Goal: Task Accomplishment & Management: Manage account settings

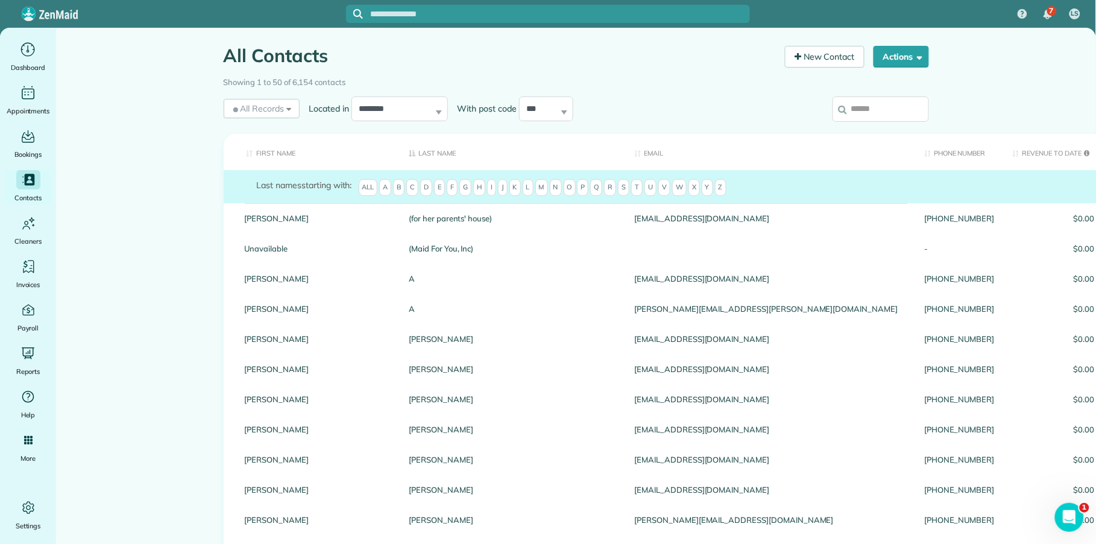
click at [868, 110] on input "search" at bounding box center [881, 108] width 96 height 25
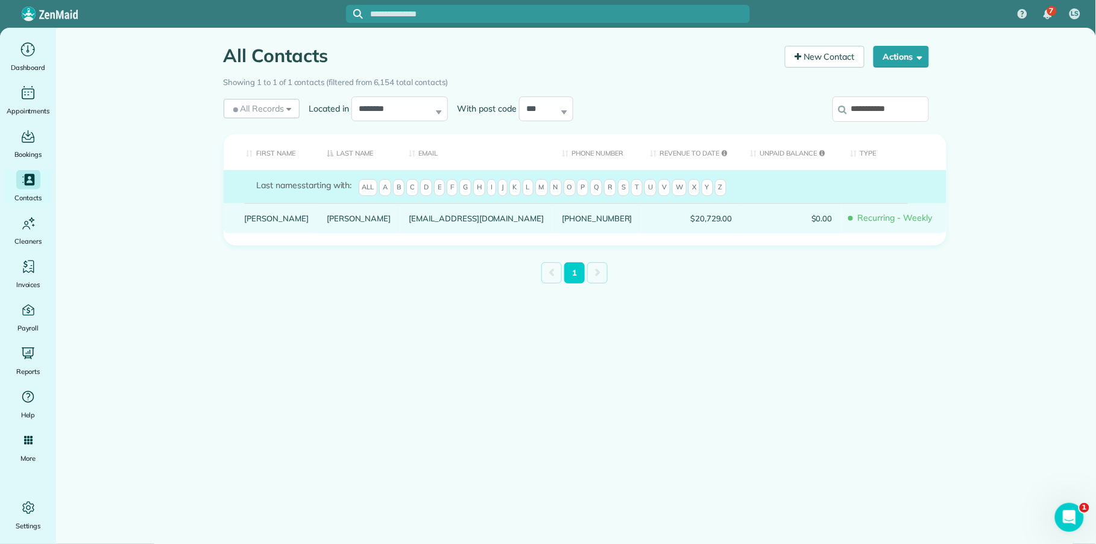
type input "**********"
click at [327, 223] on link "Nelson" at bounding box center [359, 218] width 65 height 8
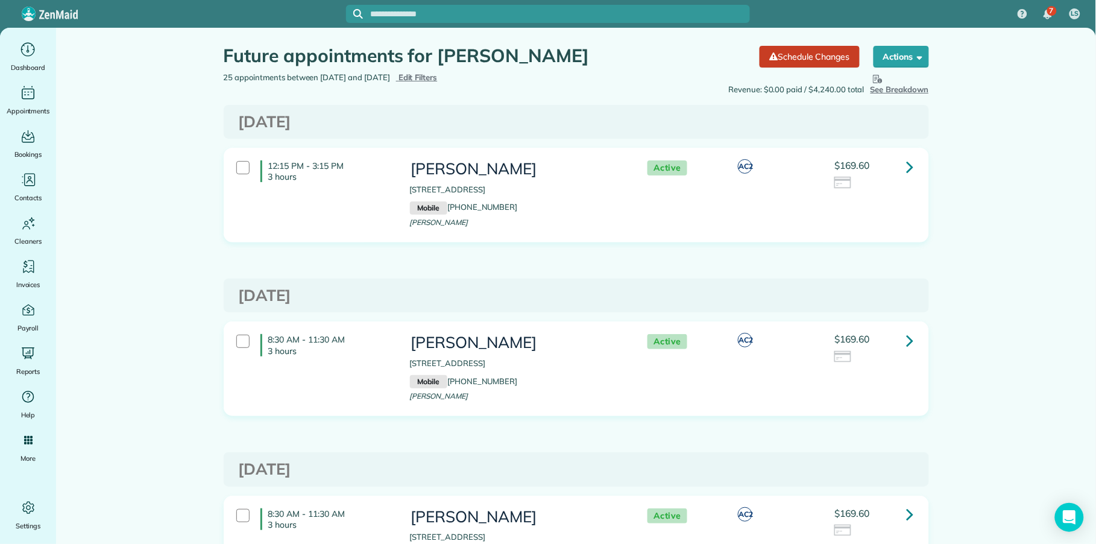
click at [907, 164] on icon at bounding box center [910, 166] width 7 height 21
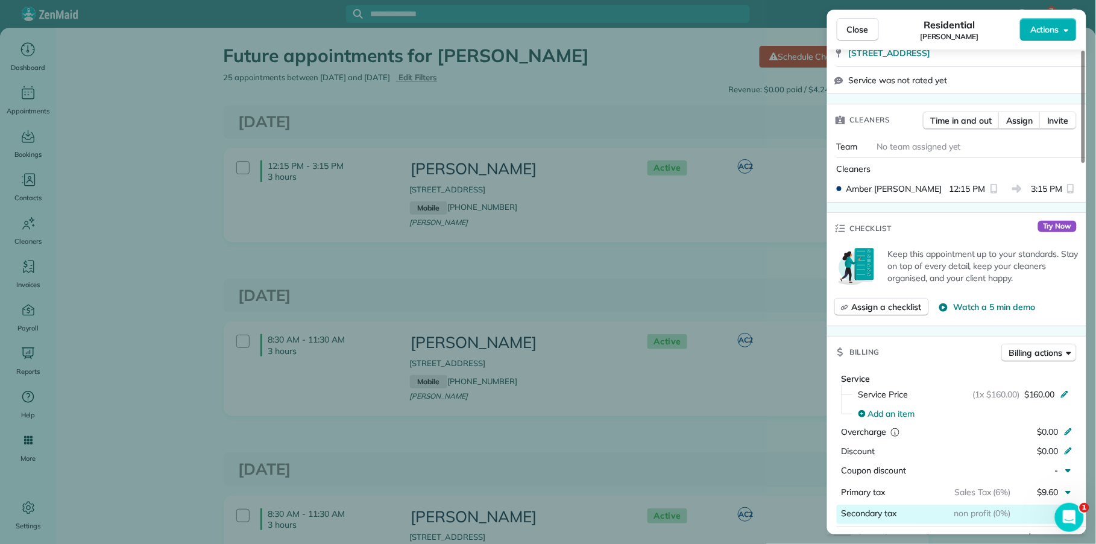
scroll to position [386, 0]
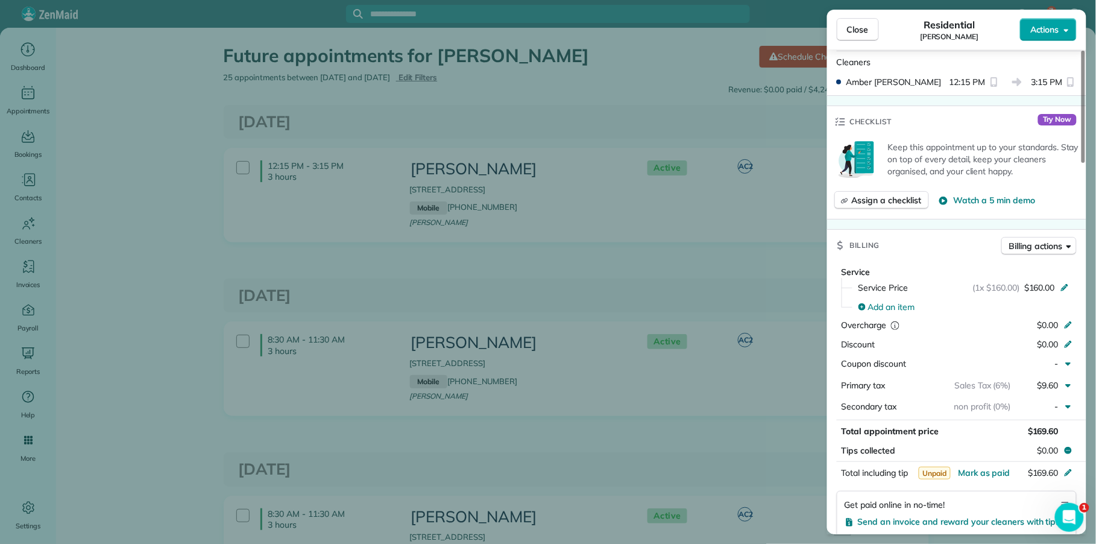
click at [1044, 24] on span "Actions" at bounding box center [1045, 30] width 29 height 12
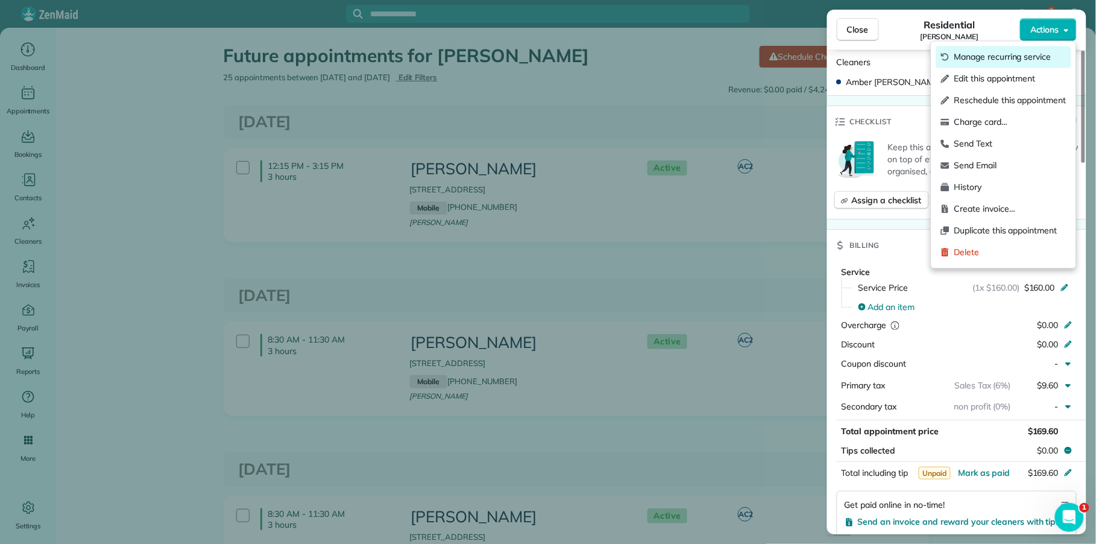
click at [1017, 57] on span "Manage recurring service" at bounding box center [1011, 57] width 112 height 12
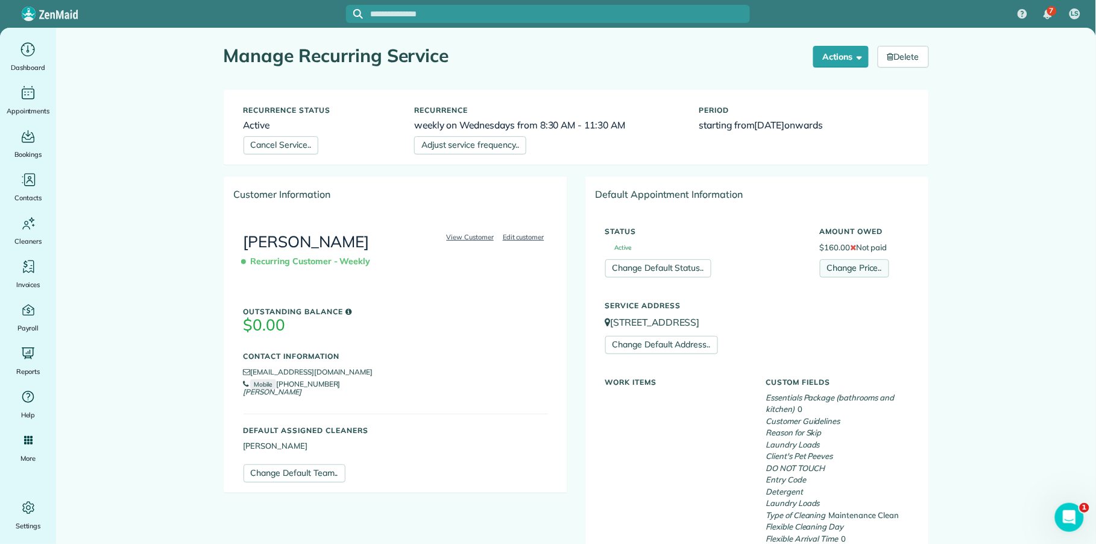
click at [841, 272] on link "Change Price.." at bounding box center [854, 268] width 69 height 18
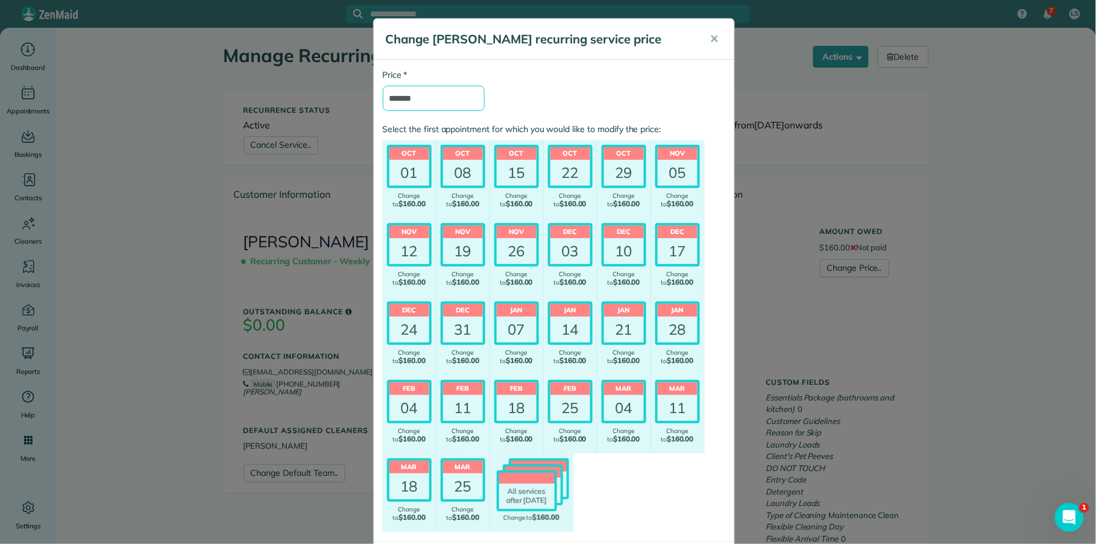
click at [400, 103] on input "*******" at bounding box center [434, 98] width 102 height 25
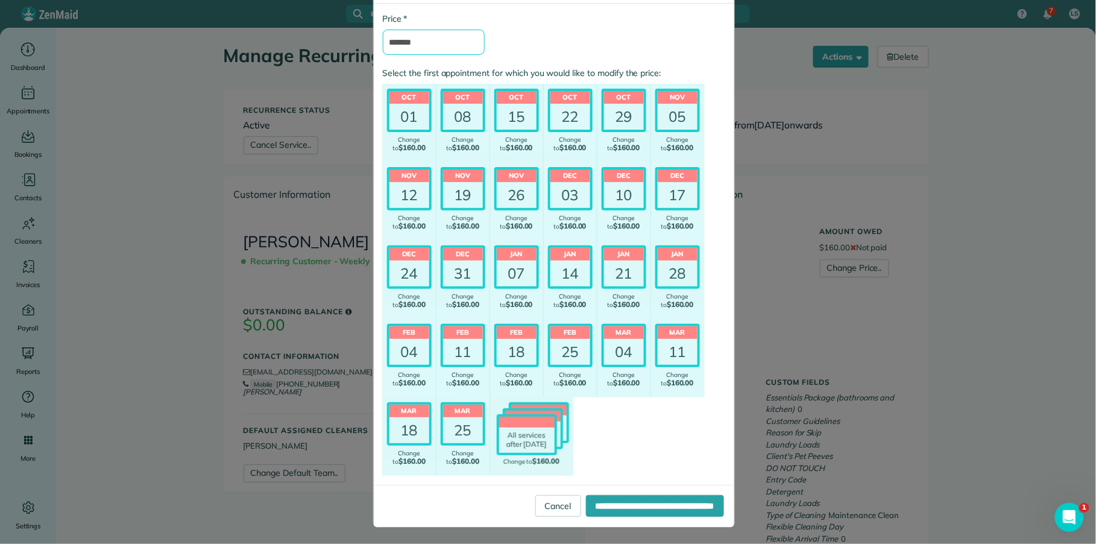
scroll to position [58, 0]
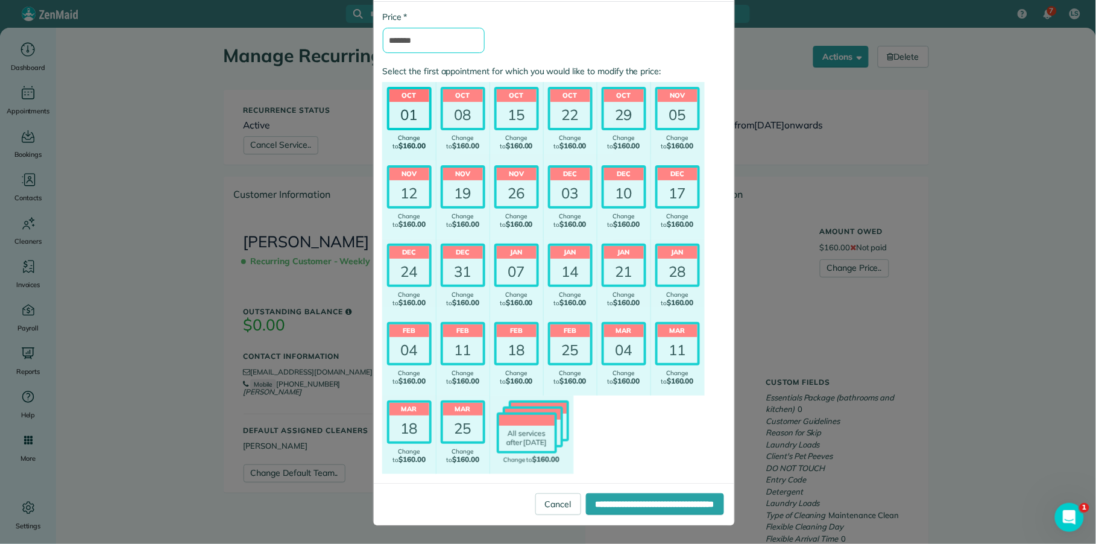
type input "*******"
click at [420, 115] on div "01" at bounding box center [410, 115] width 40 height 26
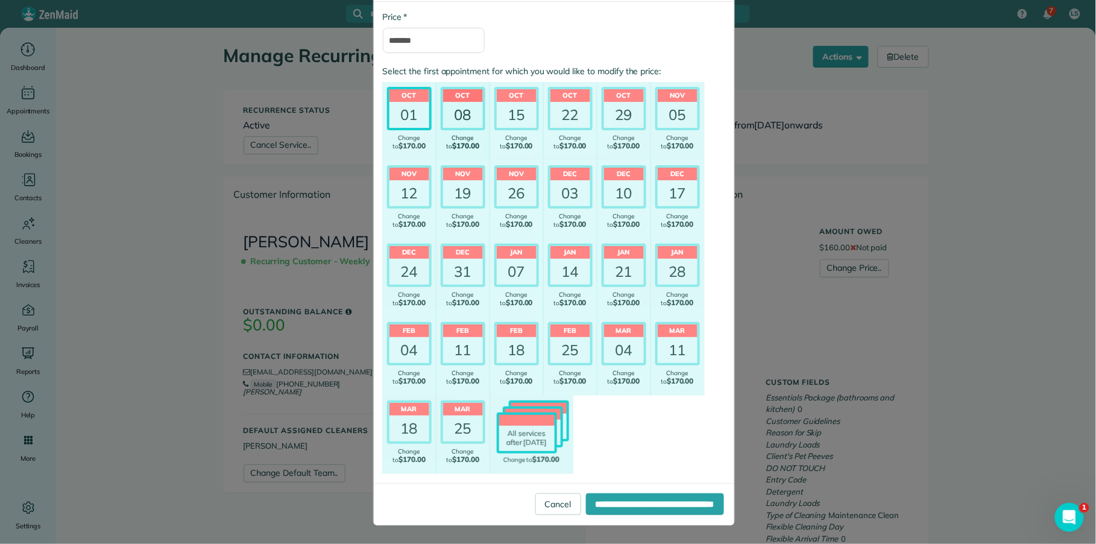
click at [454, 121] on div "08" at bounding box center [463, 115] width 40 height 26
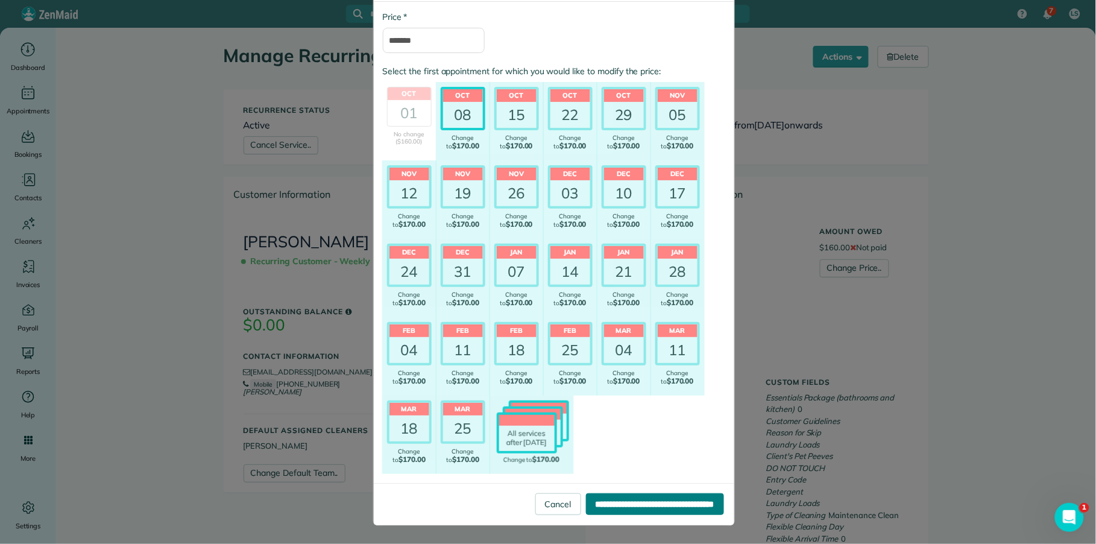
click at [639, 505] on input "**********" at bounding box center [655, 504] width 138 height 22
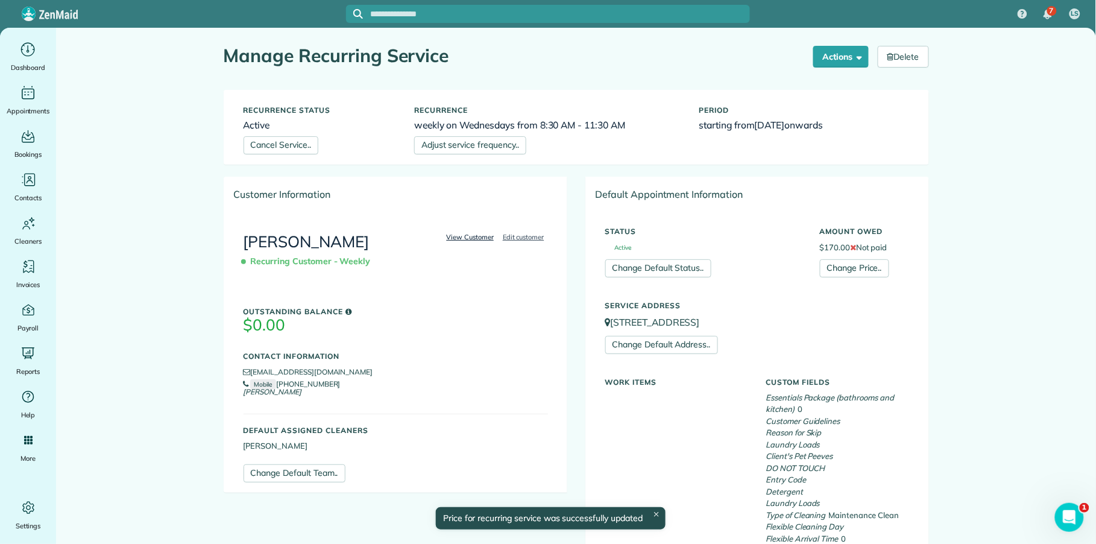
click at [463, 236] on link "View Customer" at bounding box center [470, 237] width 55 height 11
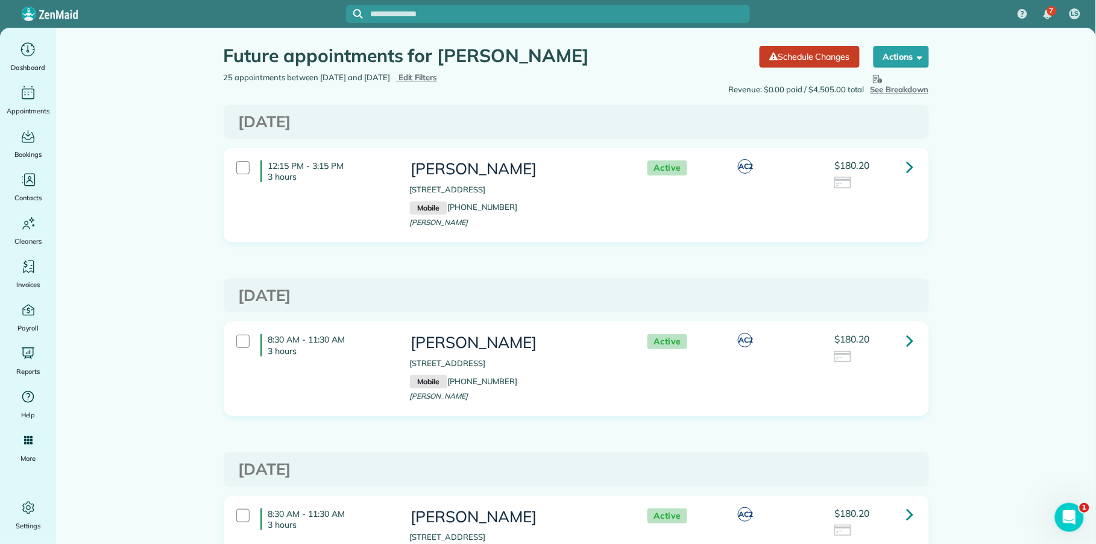
click at [907, 165] on icon at bounding box center [910, 166] width 7 height 21
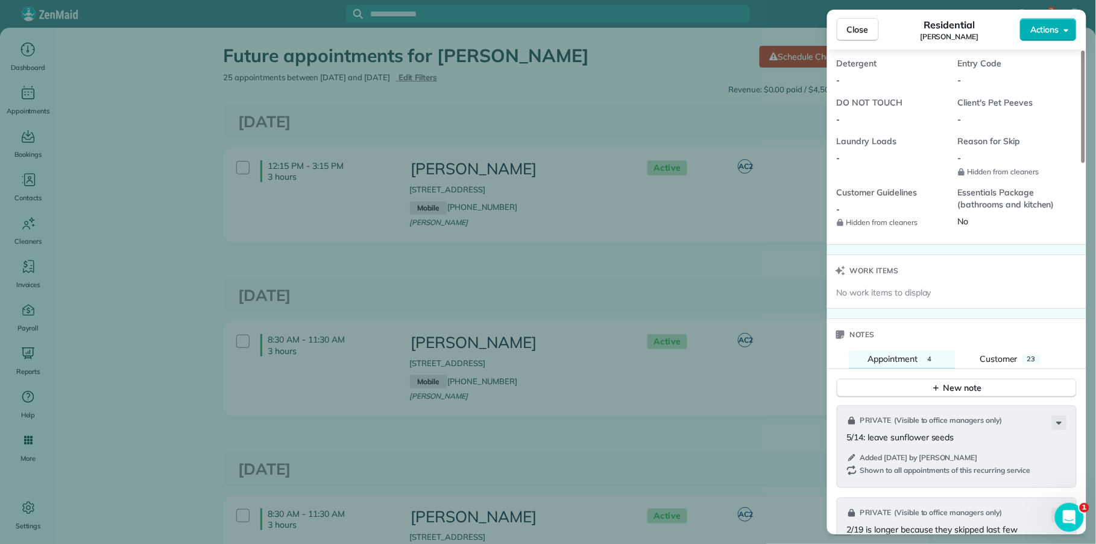
scroll to position [1222, 0]
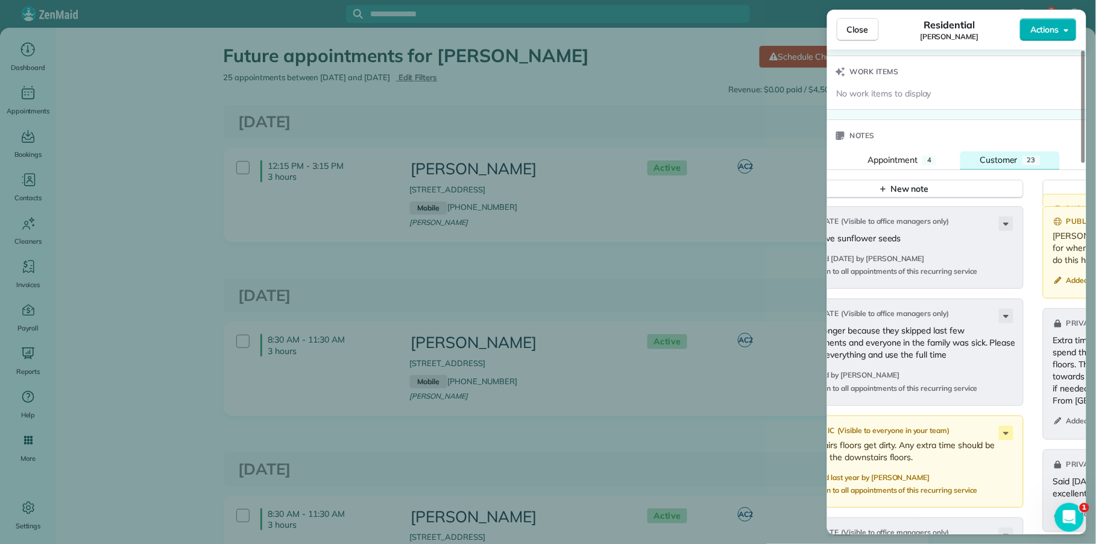
click at [994, 163] on span "Customer" at bounding box center [999, 159] width 38 height 11
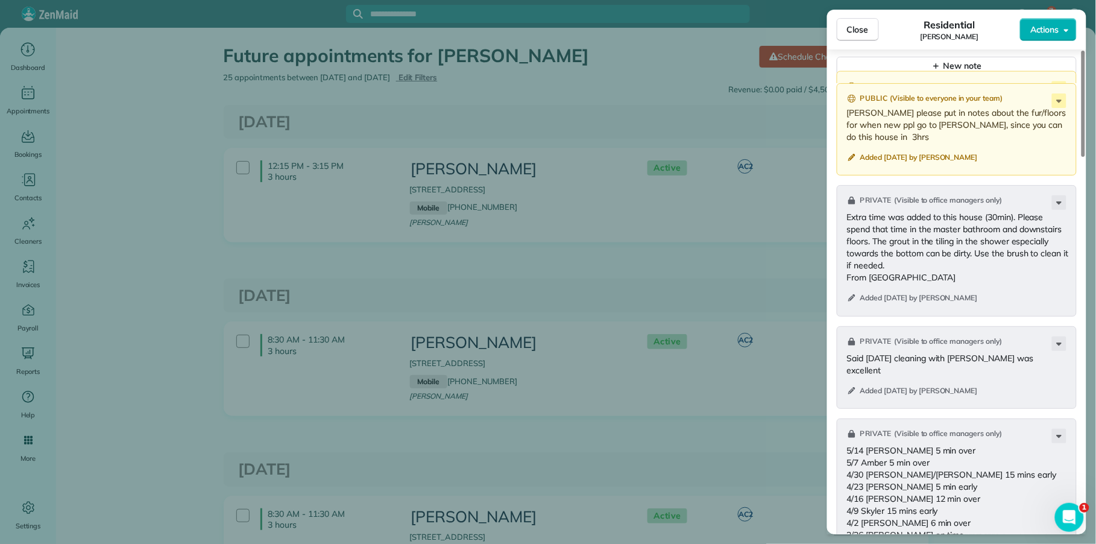
scroll to position [1494, 0]
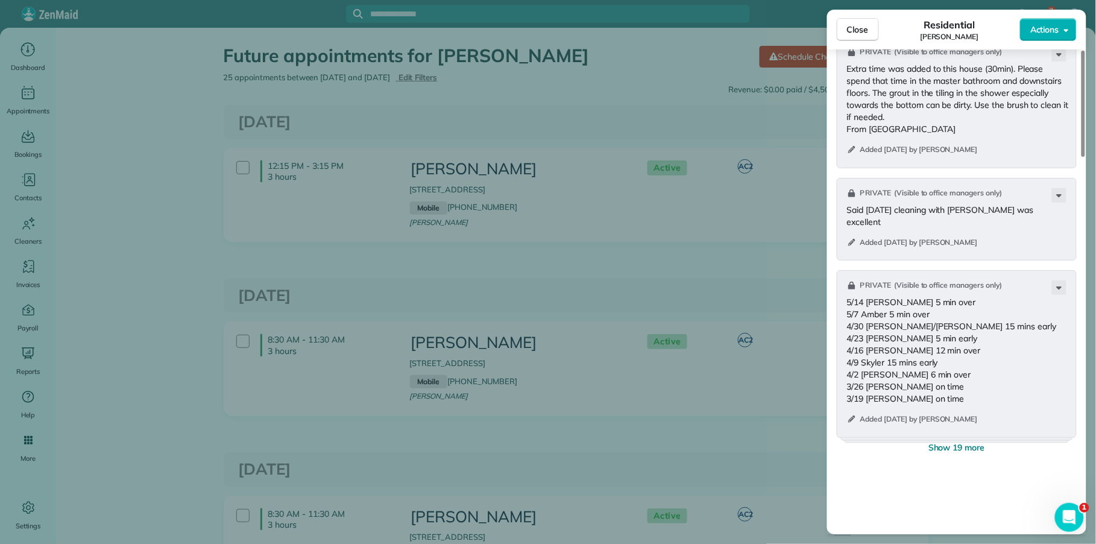
click at [970, 450] on span "Show 19 more" at bounding box center [957, 447] width 57 height 12
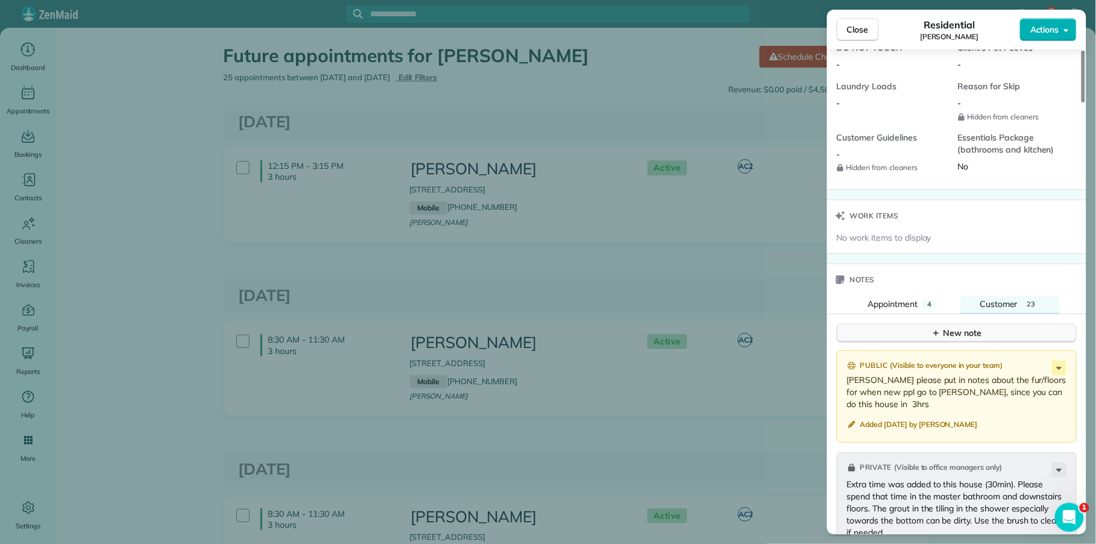
scroll to position [985, 0]
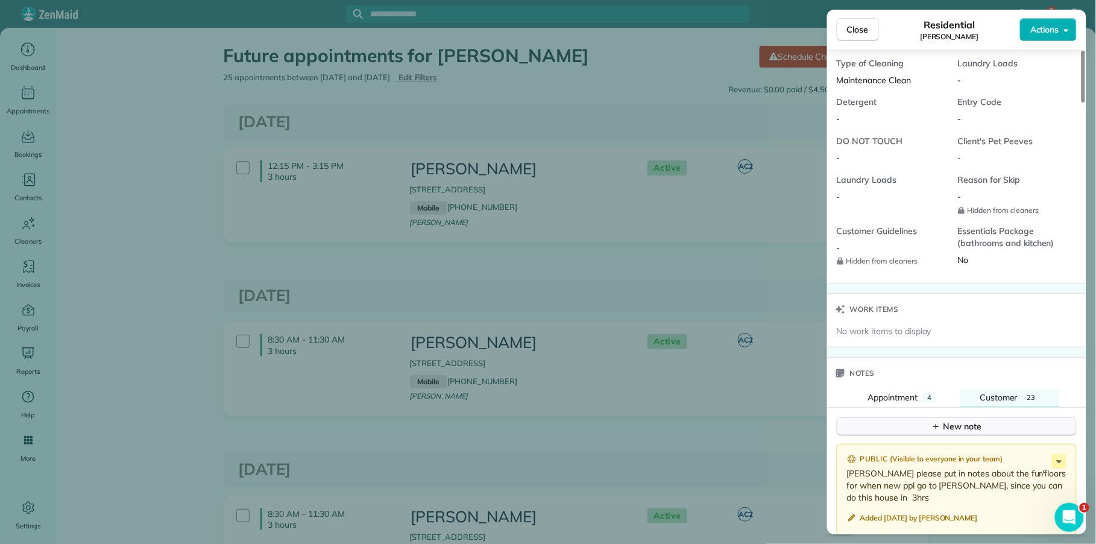
click at [973, 433] on div "New note" at bounding box center [957, 426] width 51 height 13
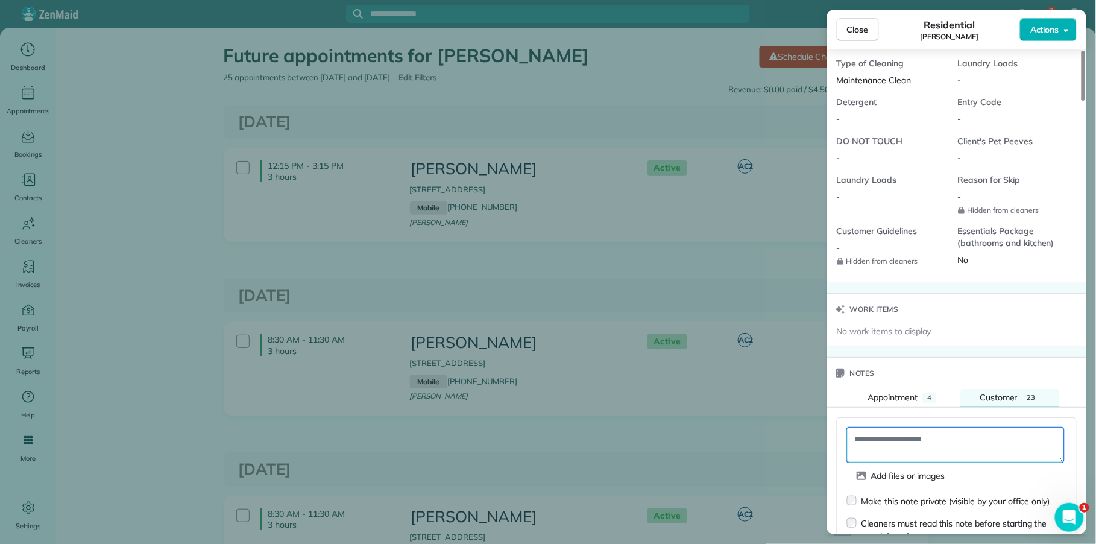
click at [874, 438] on textarea at bounding box center [955, 445] width 217 height 35
paste textarea "**********"
type textarea "**********"
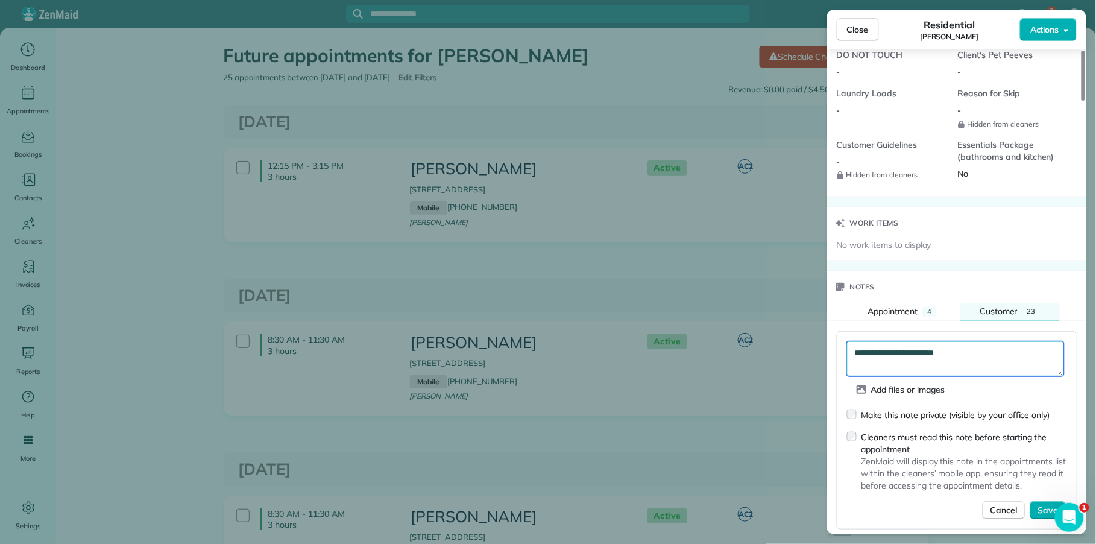
scroll to position [1169, 0]
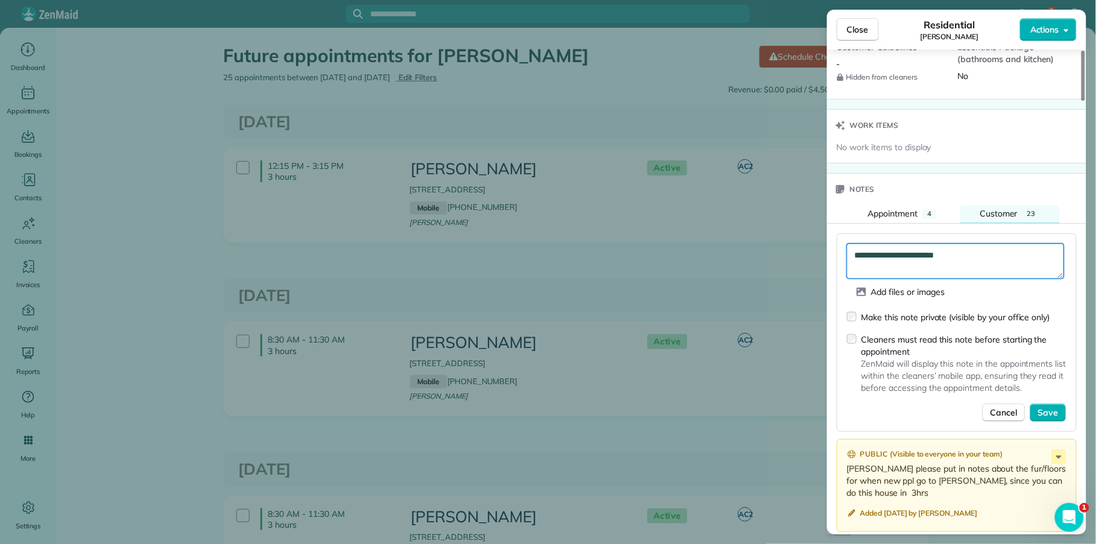
drag, startPoint x: 984, startPoint y: 265, endPoint x: 842, endPoint y: 263, distance: 142.3
click at [841, 263] on div "**********" at bounding box center [957, 332] width 240 height 199
click at [894, 265] on textarea at bounding box center [955, 261] width 217 height 35
paste textarea "**********"
click at [858, 259] on textarea "**********" at bounding box center [955, 261] width 217 height 35
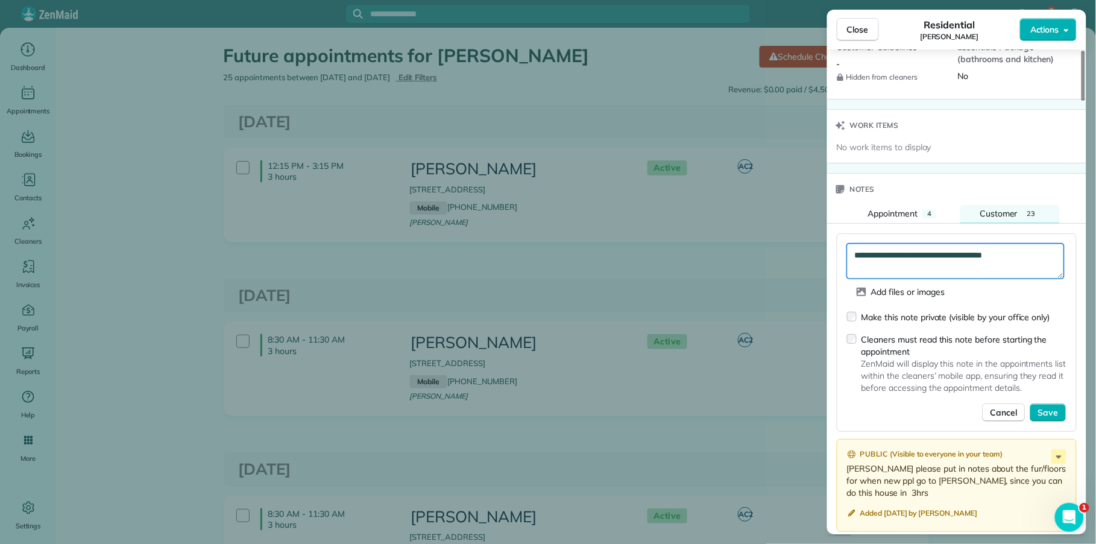
type textarea "**********"
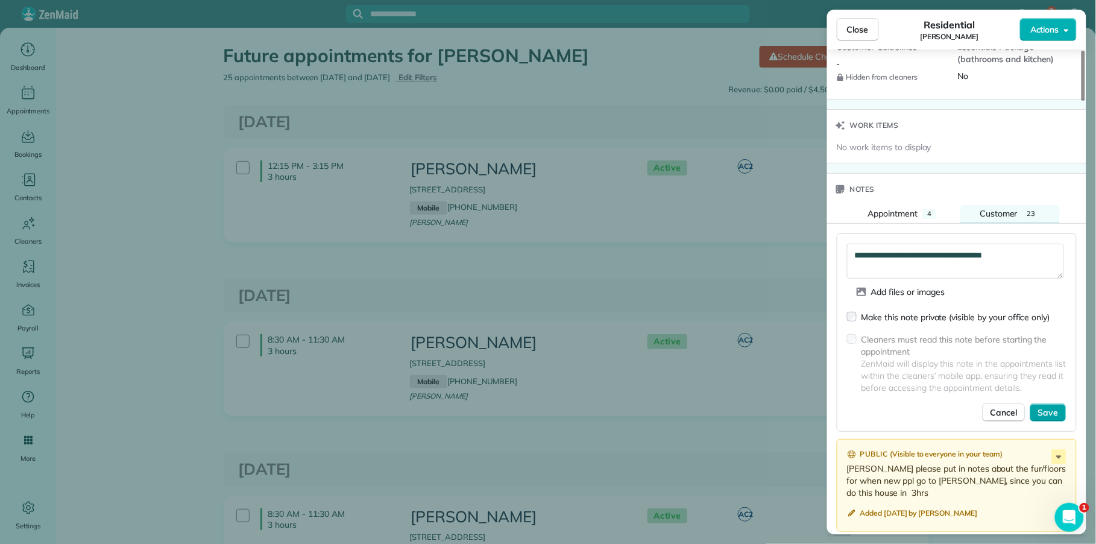
click at [1047, 419] on span "Save" at bounding box center [1048, 412] width 21 height 12
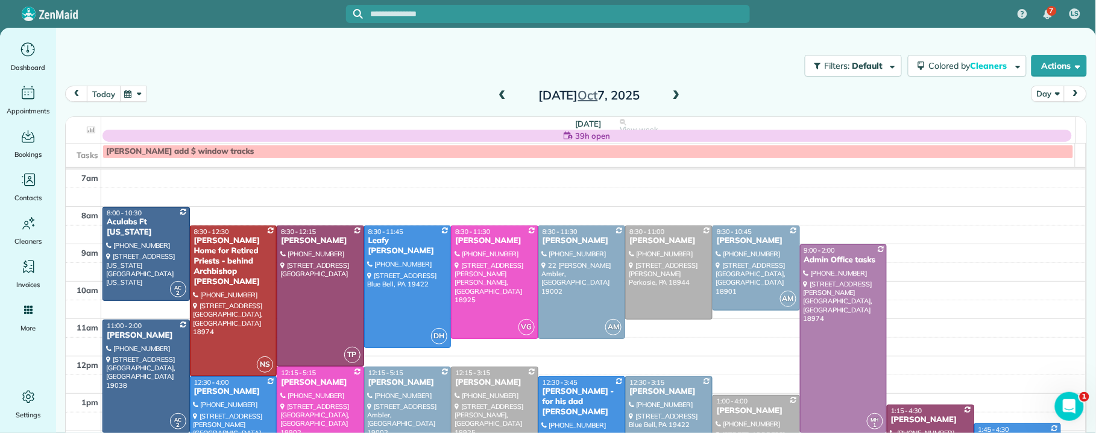
scroll to position [68, 0]
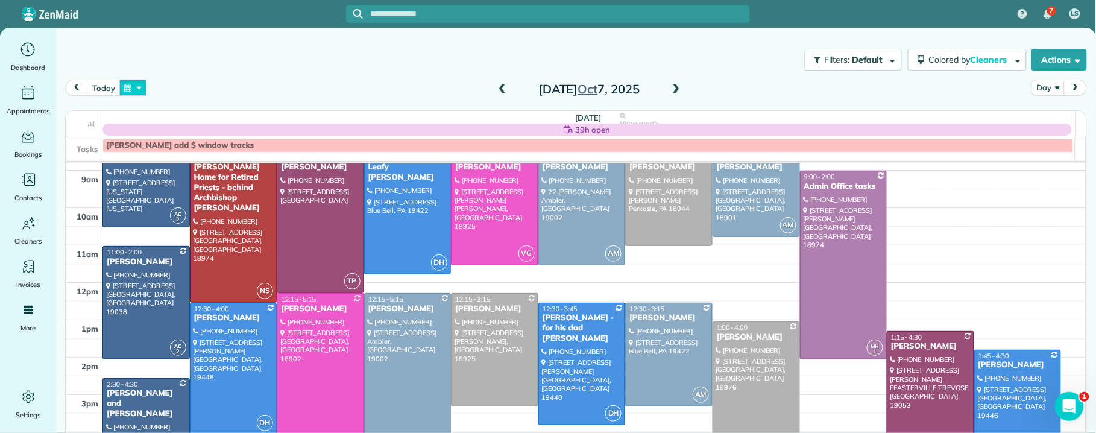
click at [141, 90] on button "button" at bounding box center [133, 88] width 28 height 16
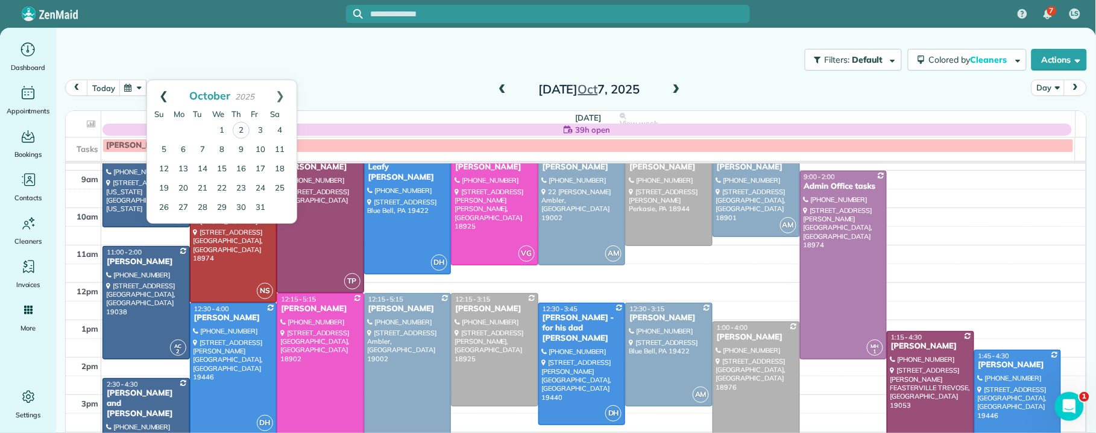
click at [157, 92] on link "Prev" at bounding box center [163, 95] width 33 height 30
click at [184, 189] on link "22" at bounding box center [183, 188] width 19 height 19
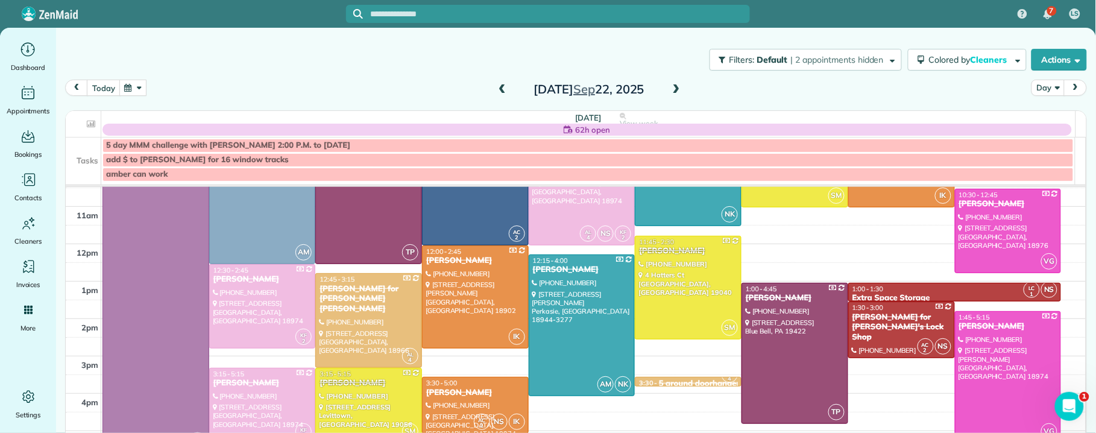
scroll to position [124, 0]
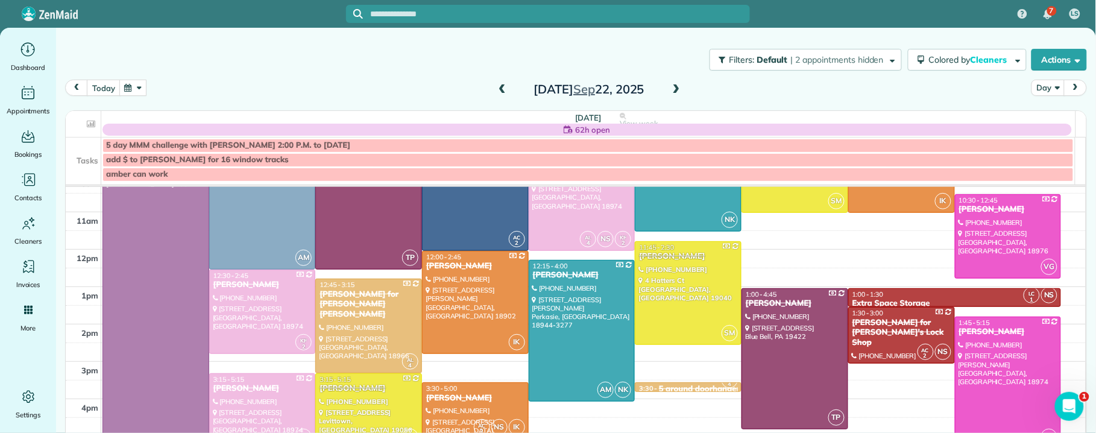
click at [673, 90] on span at bounding box center [676, 89] width 13 height 11
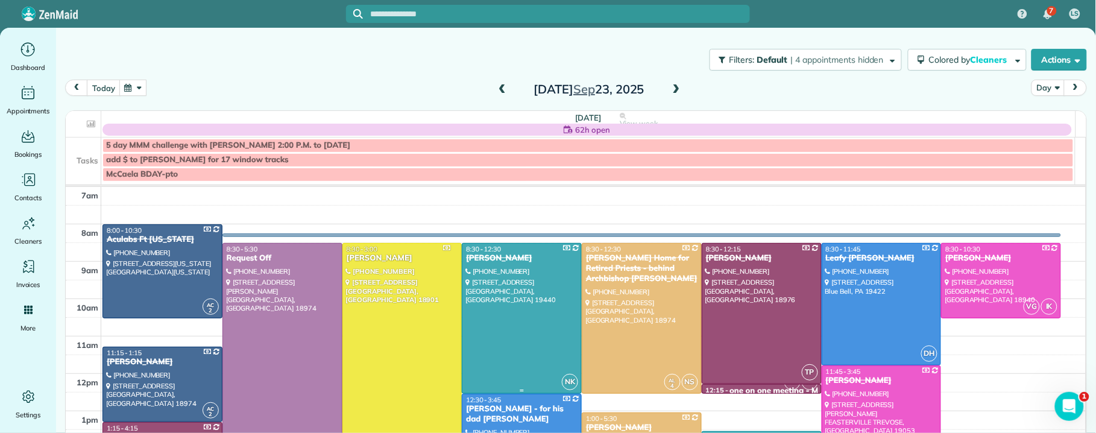
scroll to position [3, 0]
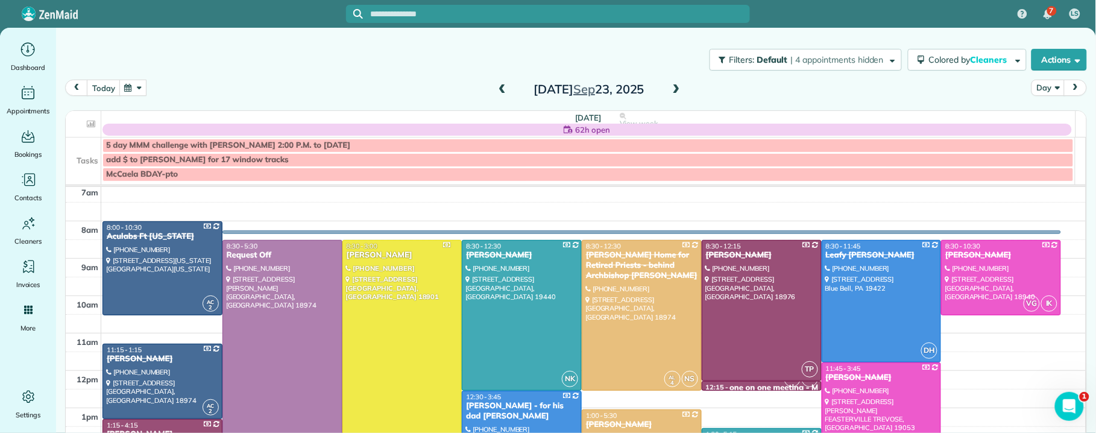
drag, startPoint x: 499, startPoint y: 87, endPoint x: 511, endPoint y: 108, distance: 23.8
click at [499, 88] on span at bounding box center [502, 89] width 13 height 11
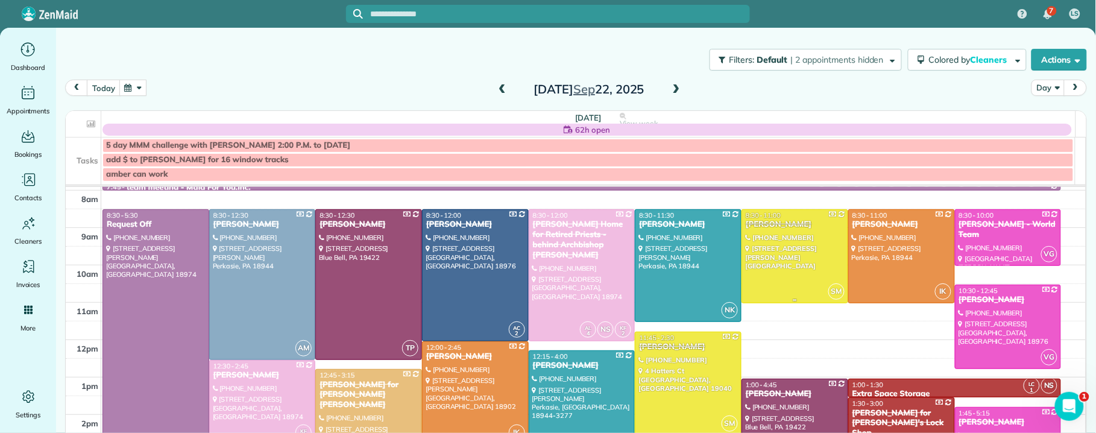
scroll to position [52, 0]
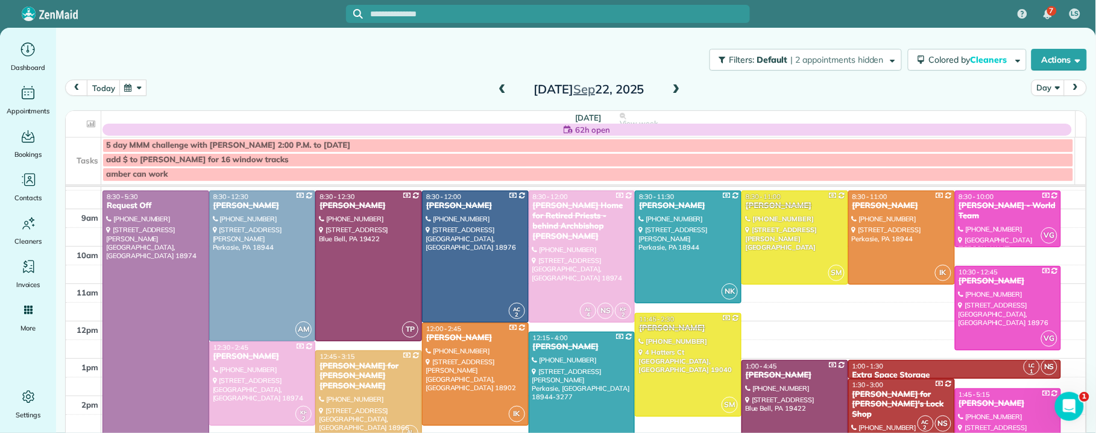
click at [672, 87] on span at bounding box center [676, 89] width 13 height 11
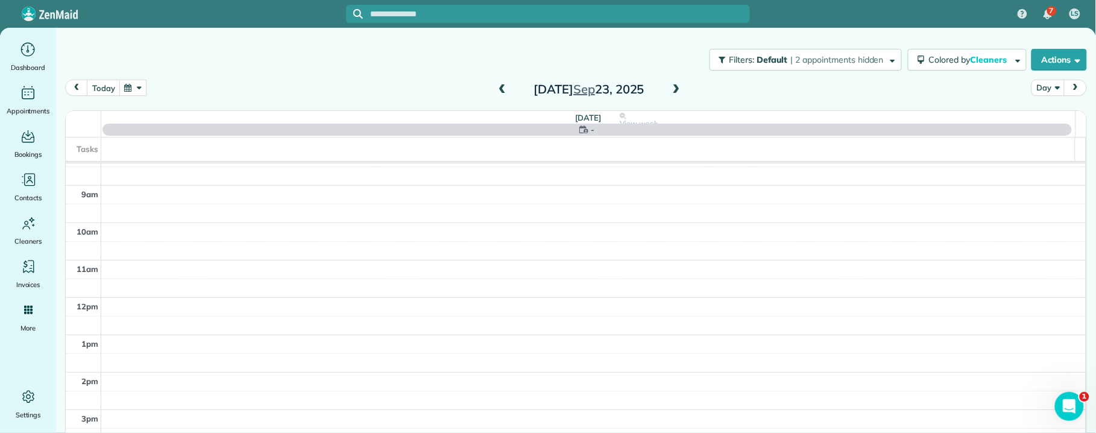
scroll to position [0, 0]
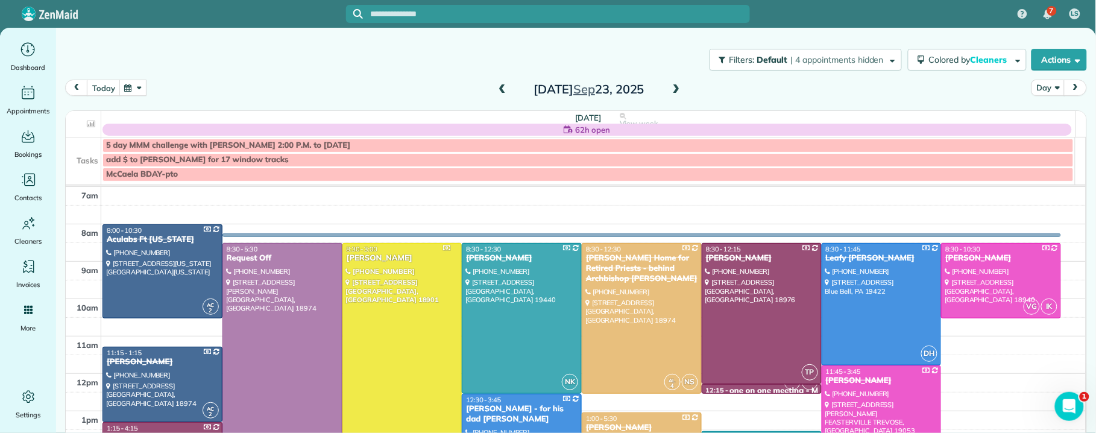
click at [674, 88] on span at bounding box center [676, 89] width 13 height 11
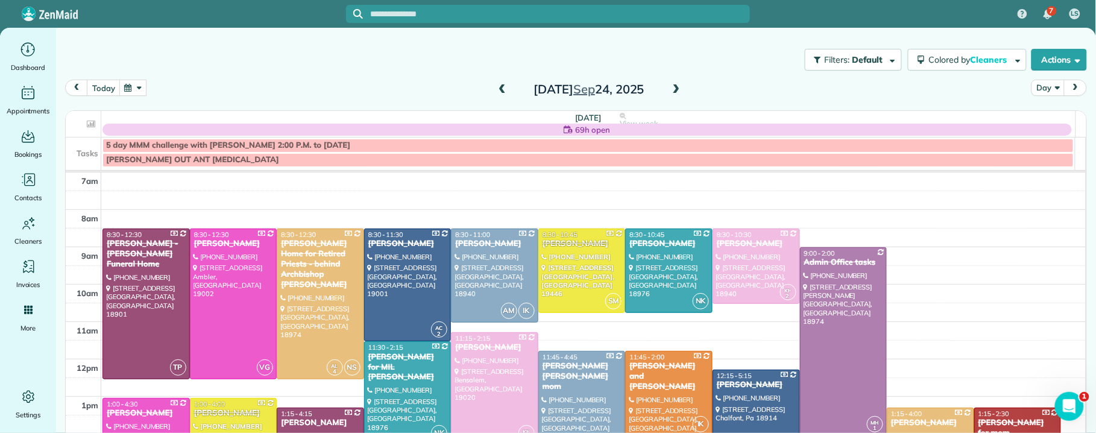
click at [672, 90] on span at bounding box center [676, 89] width 13 height 11
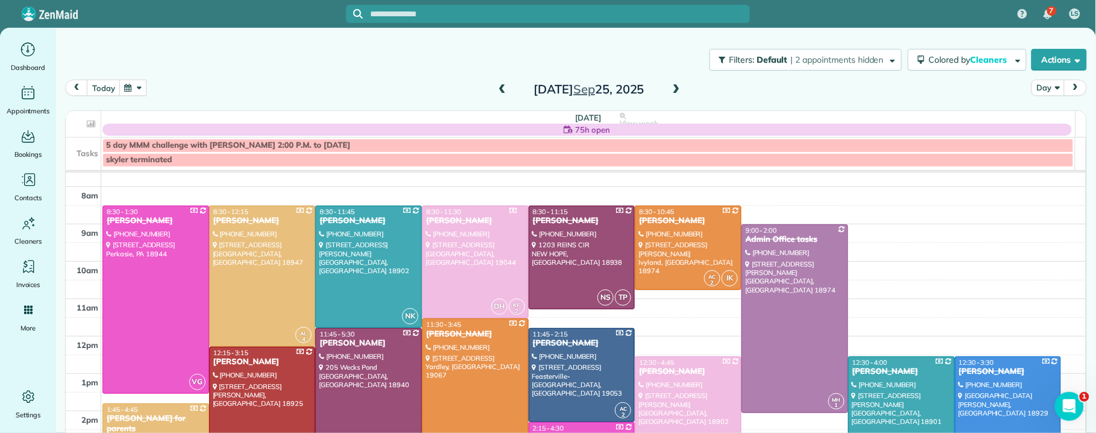
scroll to position [24, 0]
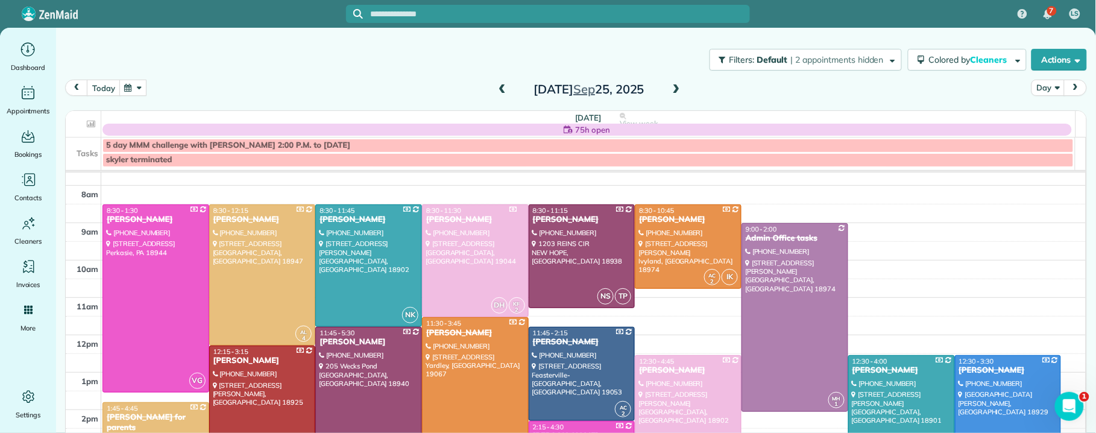
drag, startPoint x: 663, startPoint y: 89, endPoint x: 680, endPoint y: 84, distance: 17.0
click at [672, 87] on div "[DATE]" at bounding box center [589, 89] width 193 height 19
click at [674, 87] on span at bounding box center [676, 89] width 13 height 11
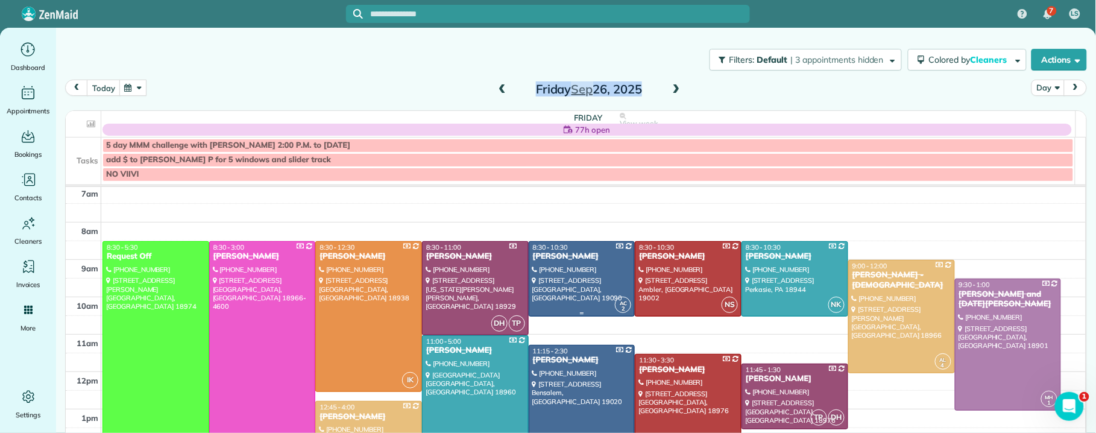
scroll to position [0, 0]
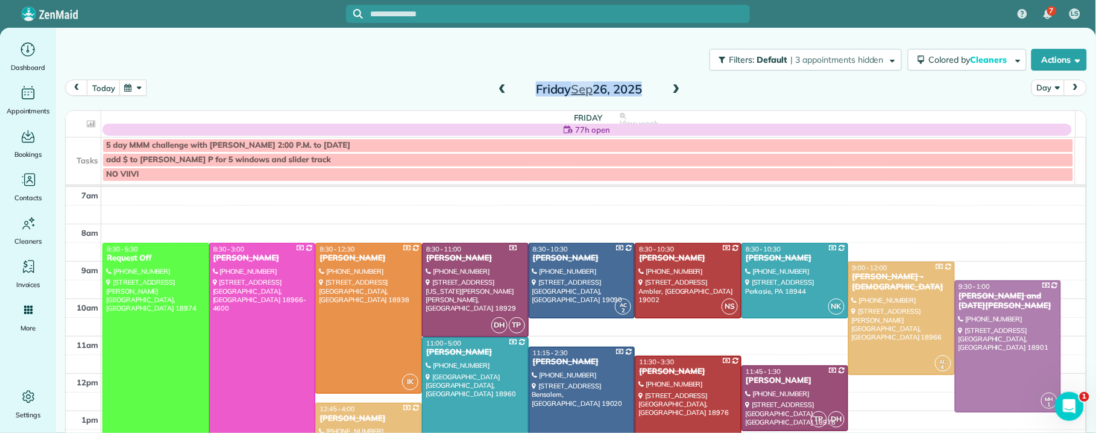
click at [499, 88] on span at bounding box center [502, 89] width 13 height 11
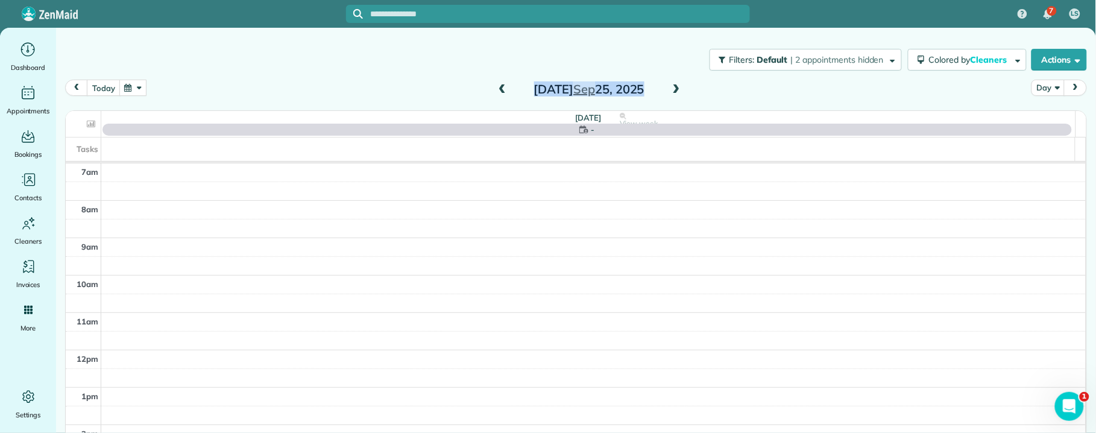
click at [500, 89] on span at bounding box center [502, 89] width 13 height 11
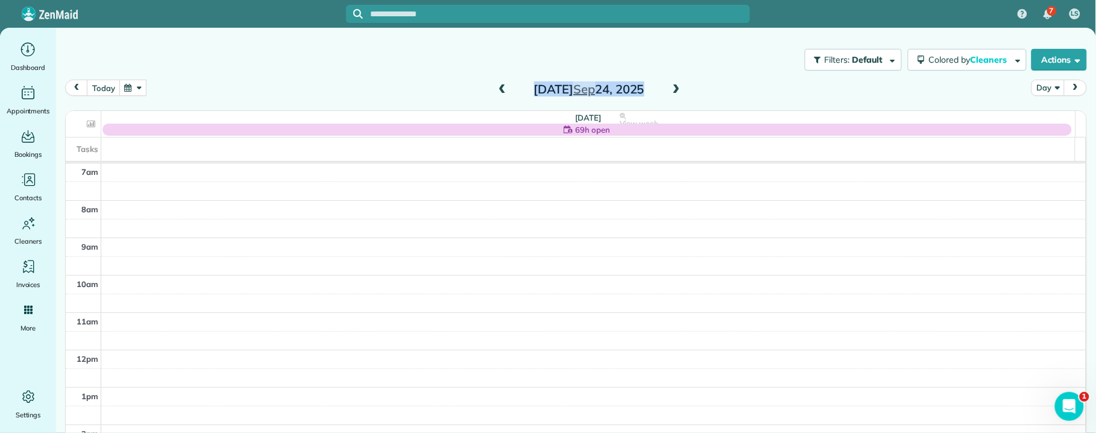
click at [496, 86] on span at bounding box center [502, 89] width 13 height 11
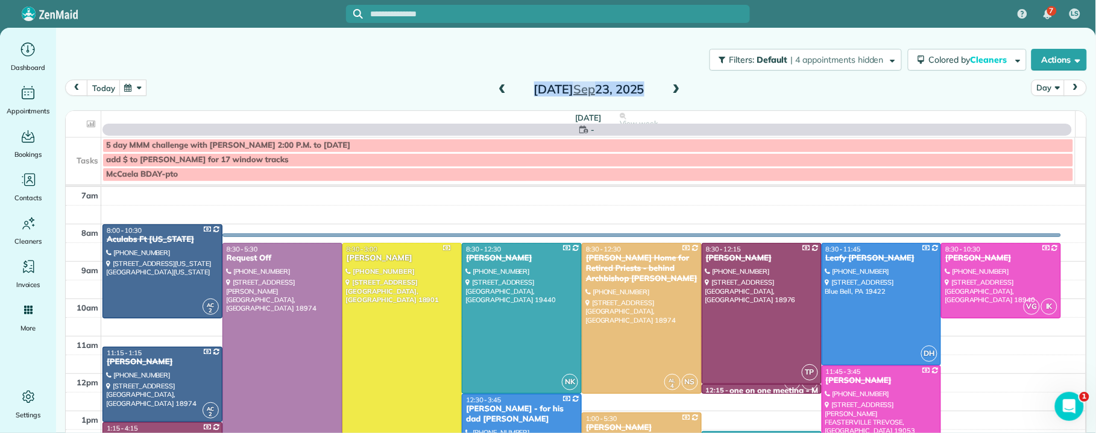
click at [496, 86] on span at bounding box center [502, 89] width 13 height 11
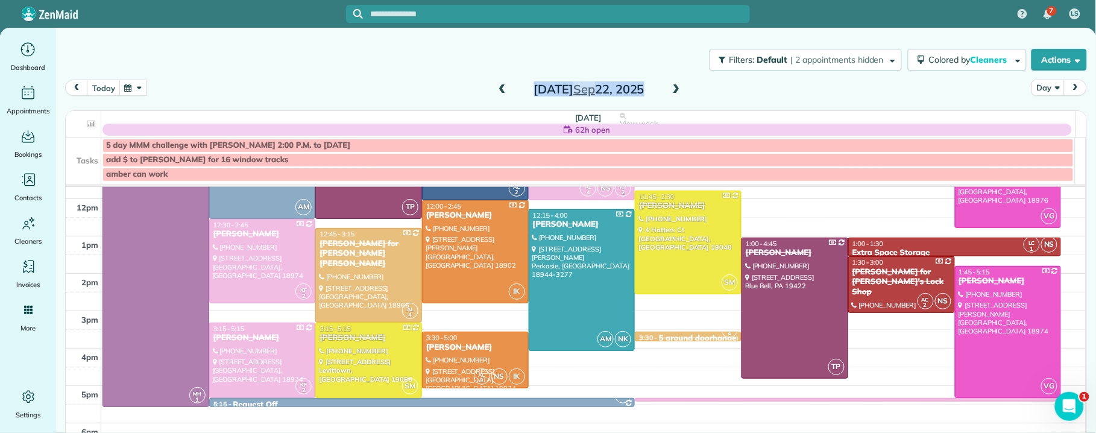
scroll to position [187, 0]
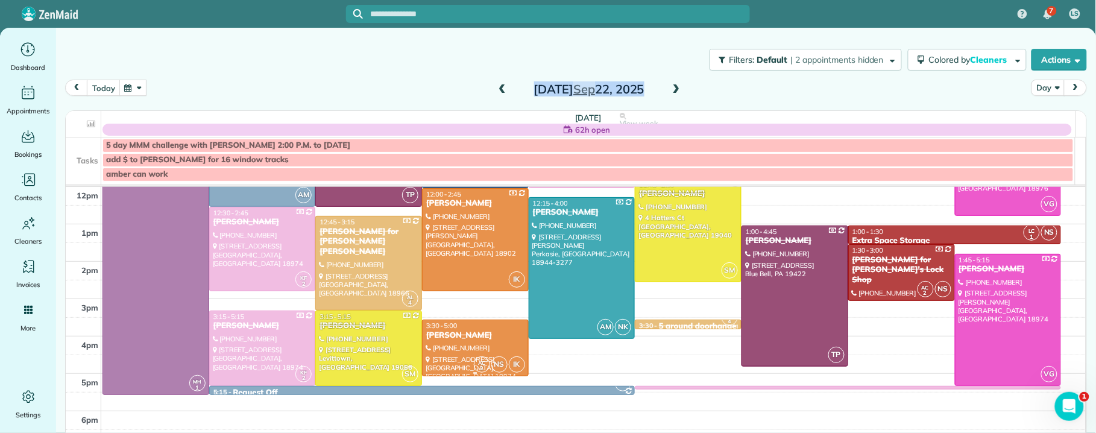
click at [473, 341] on div "[PERSON_NAME]" at bounding box center [476, 335] width 100 height 10
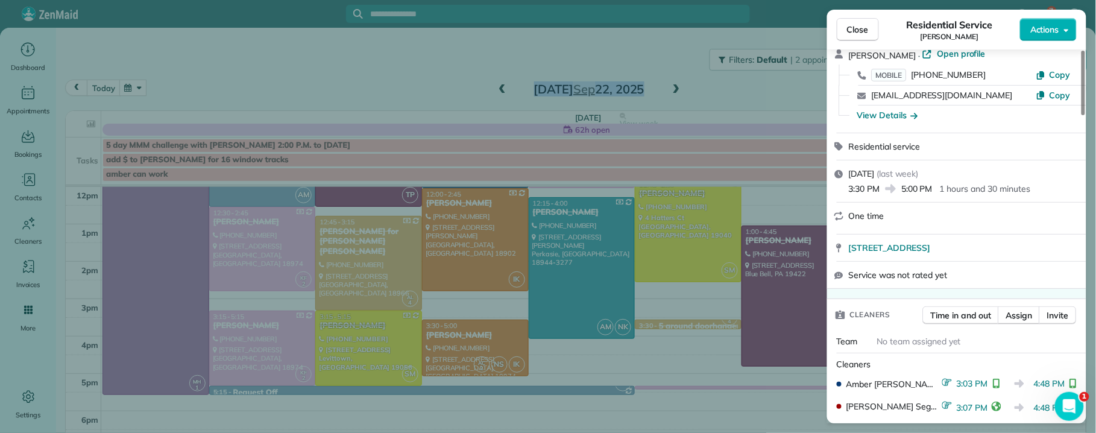
scroll to position [215, 0]
